Goal: Navigation & Orientation: Find specific page/section

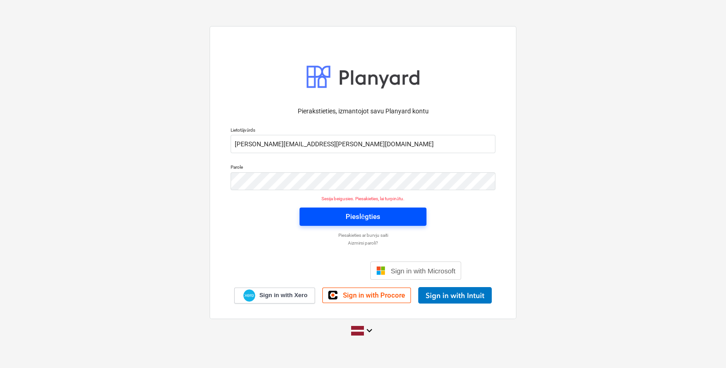
click at [359, 219] on div "Pieslēgties" at bounding box center [363, 217] width 35 height 12
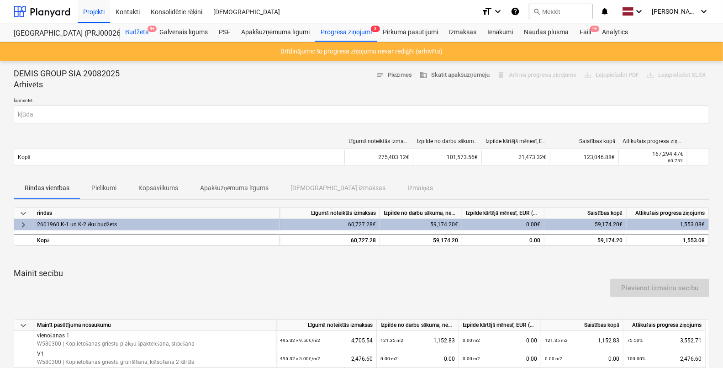
click at [131, 32] on div "Budžets 9+" at bounding box center [137, 32] width 34 height 18
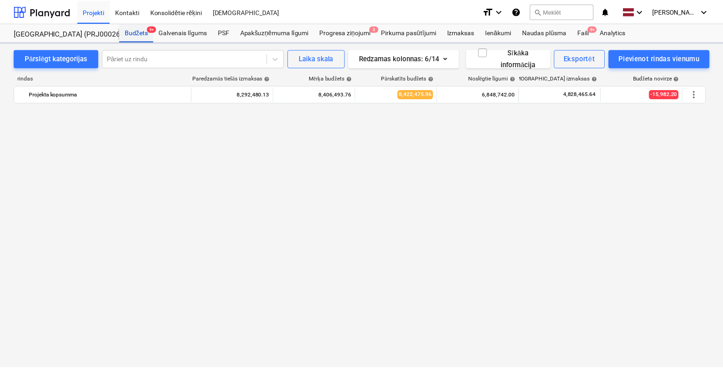
scroll to position [585, 0]
click at [182, 32] on div "Galvenais līgums" at bounding box center [183, 32] width 59 height 18
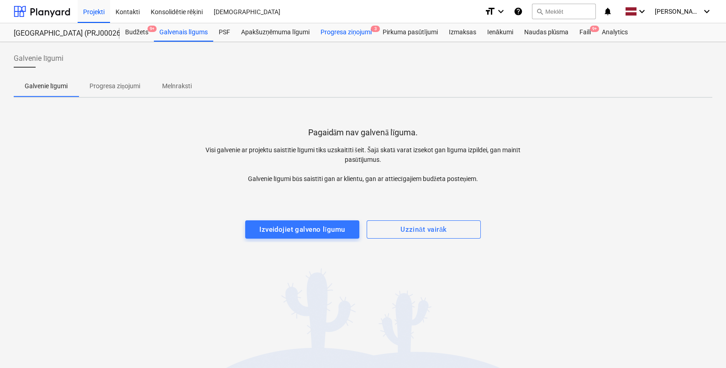
click at [350, 32] on div "Progresa ziņojumi 3" at bounding box center [346, 32] width 62 height 18
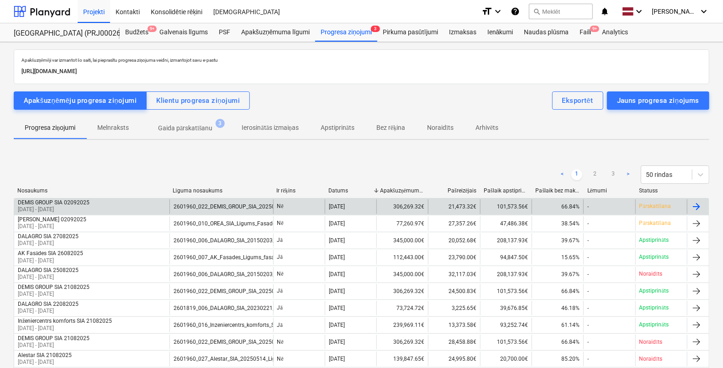
click at [655, 206] on p "Pārskatīšana" at bounding box center [655, 206] width 32 height 8
